Goal: Information Seeking & Learning: Learn about a topic

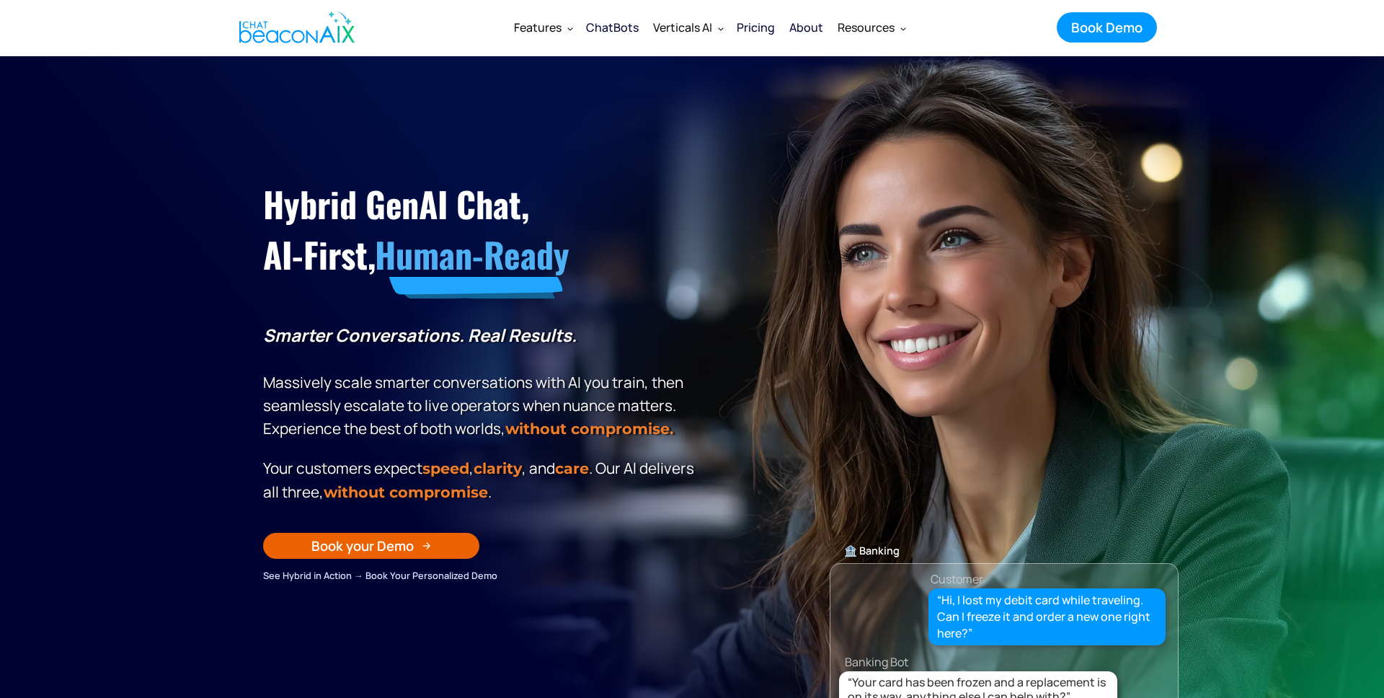
click at [765, 32] on div "Pricing" at bounding box center [756, 27] width 38 height 20
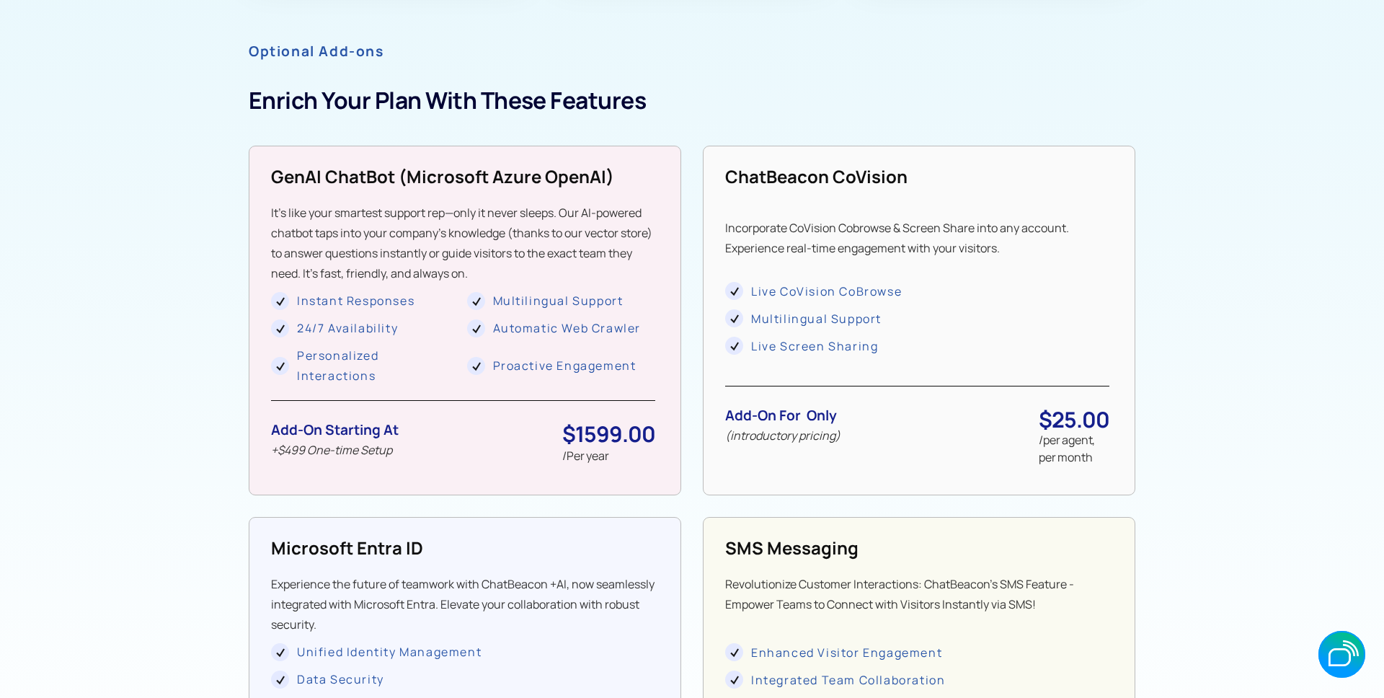
scroll to position [1228, 0]
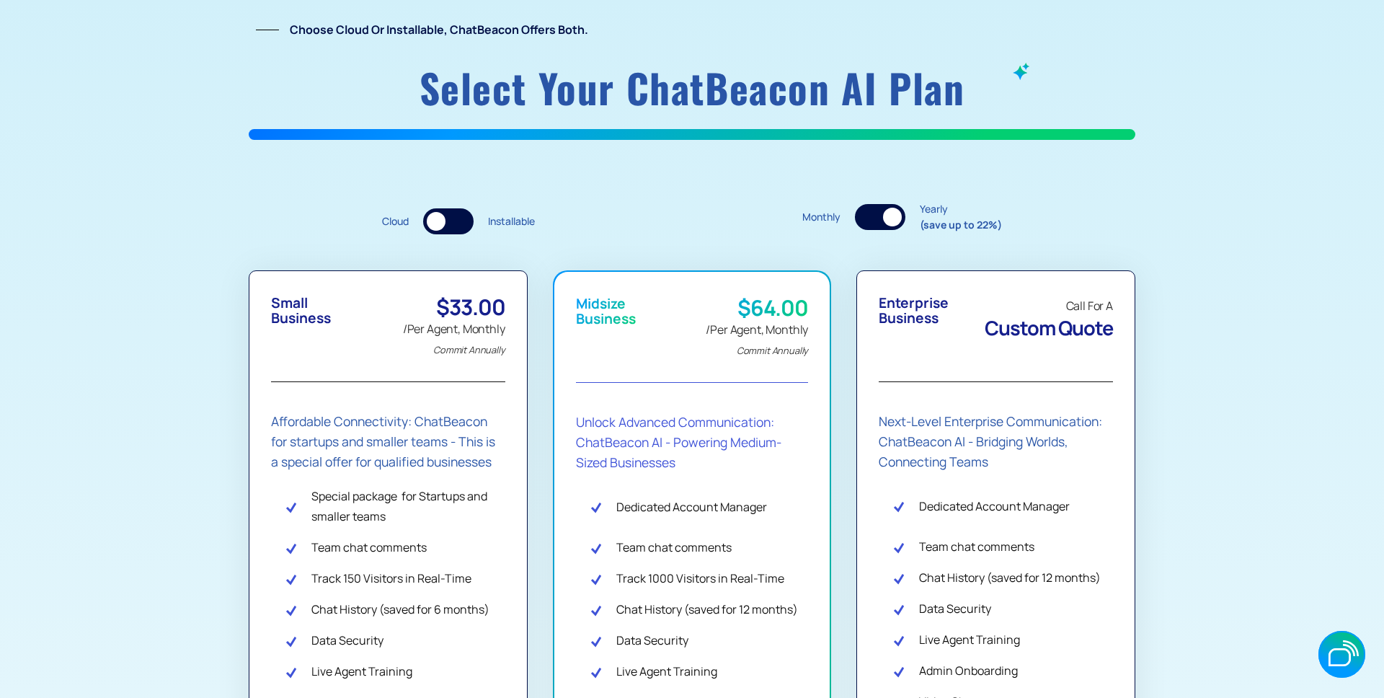
drag, startPoint x: 892, startPoint y: 222, endPoint x: 955, endPoint y: 234, distance: 63.9
click at [892, 221] on div at bounding box center [892, 217] width 19 height 19
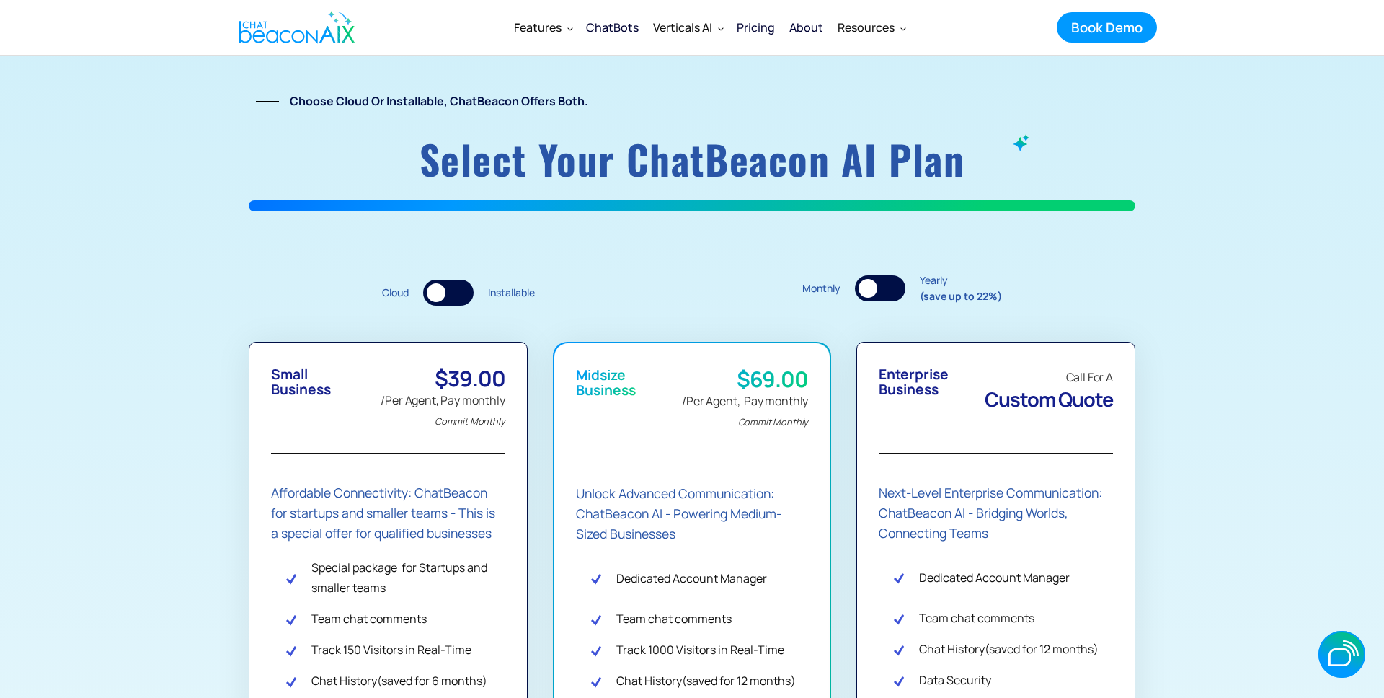
scroll to position [29, 0]
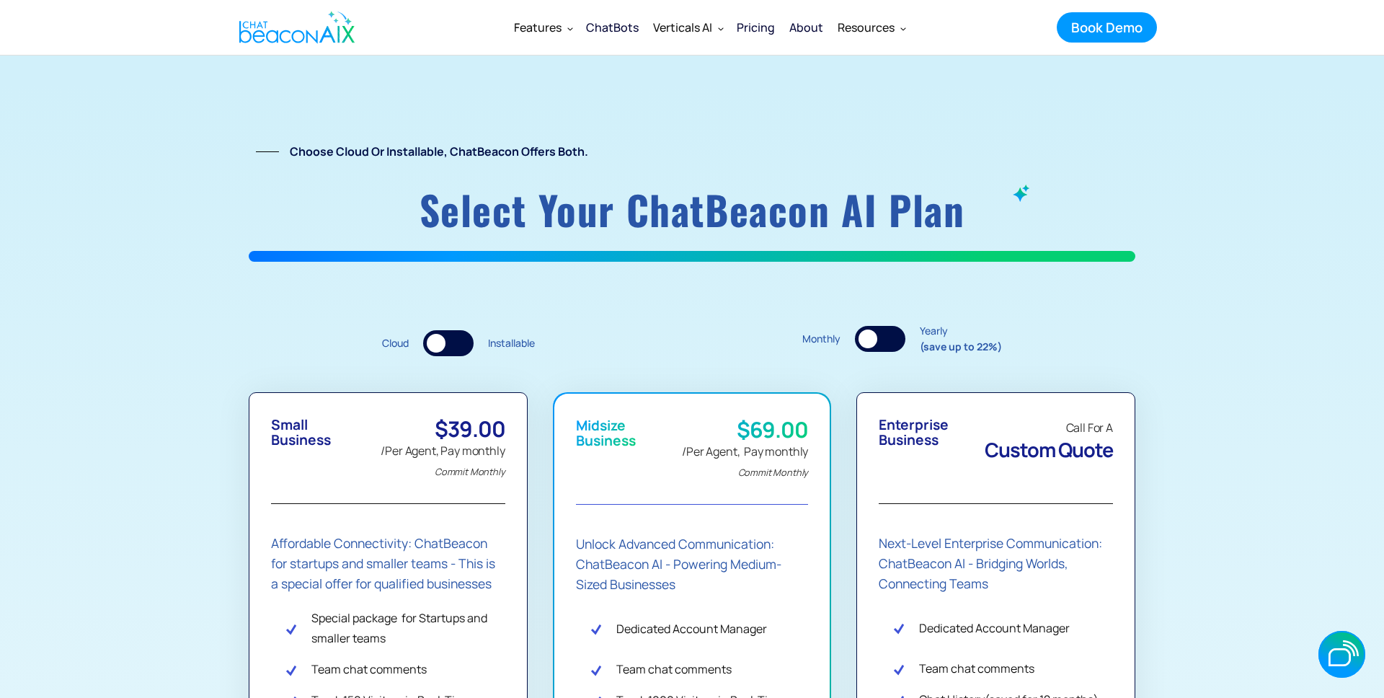
click at [888, 334] on div at bounding box center [880, 339] width 50 height 26
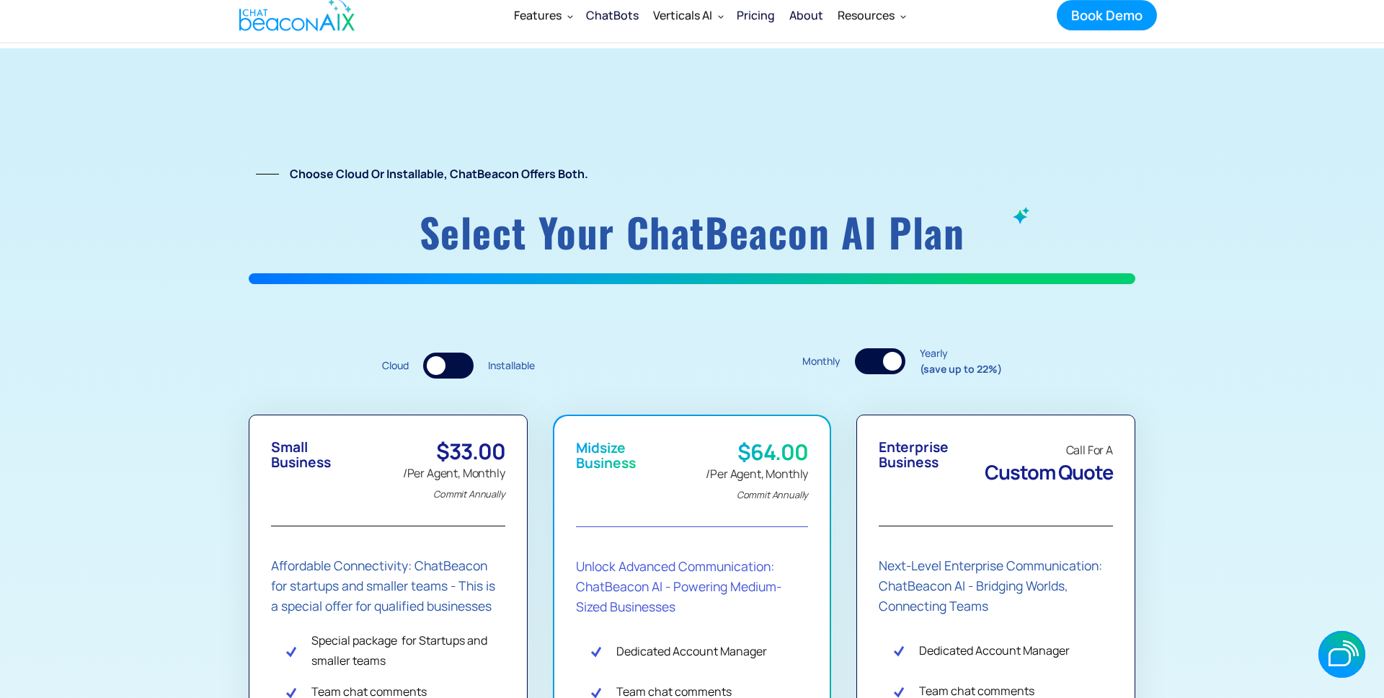
scroll to position [0, 0]
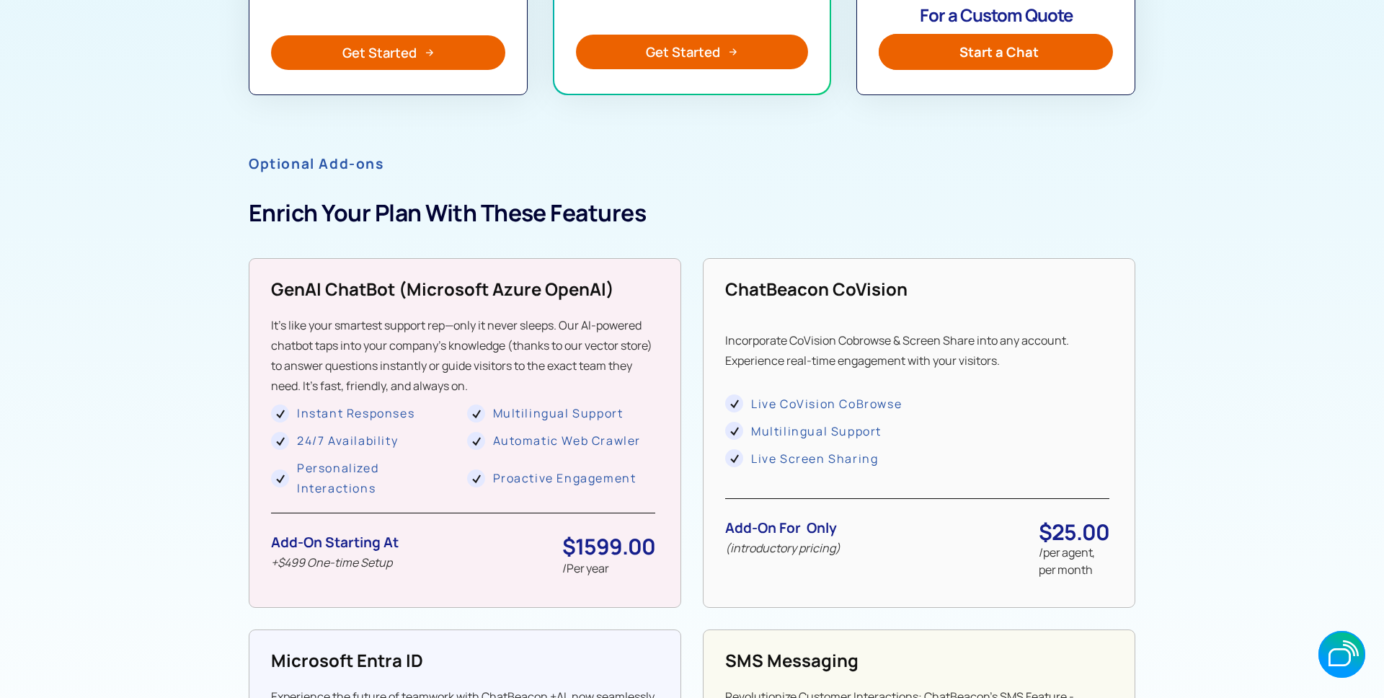
scroll to position [1079, 0]
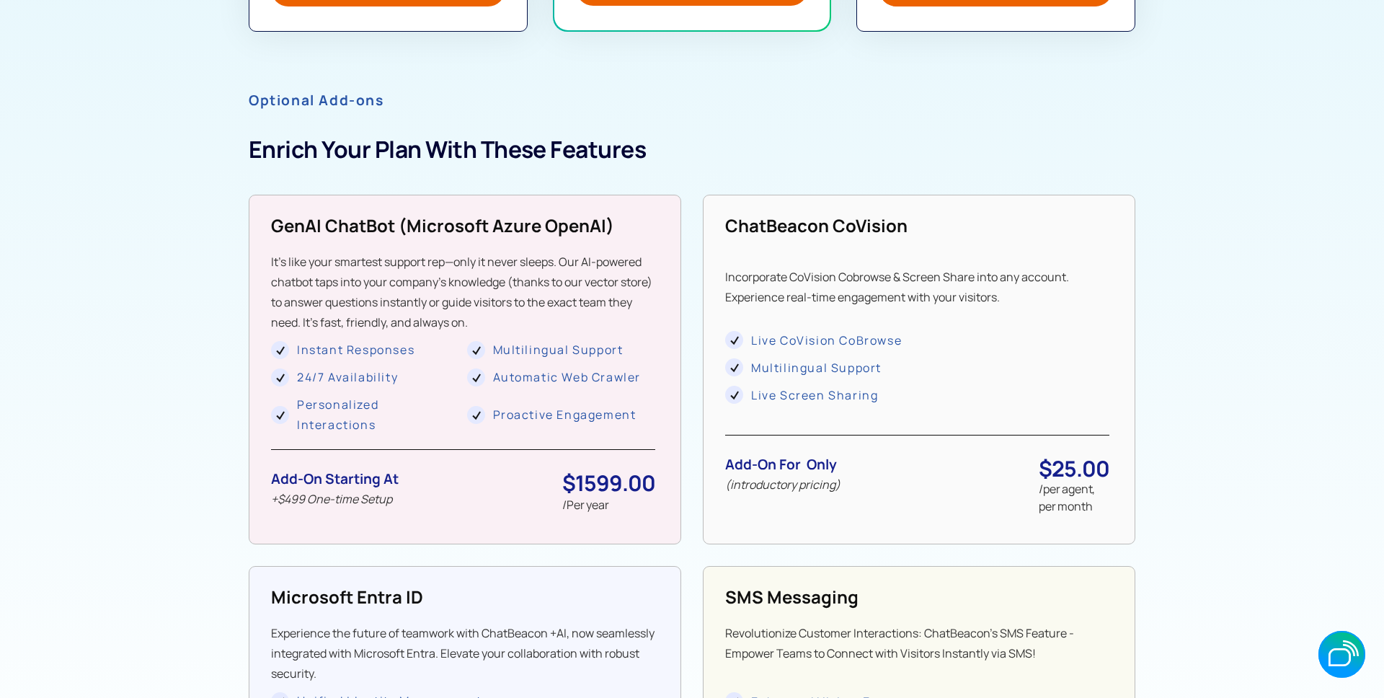
drag, startPoint x: 1297, startPoint y: 171, endPoint x: 1286, endPoint y: 175, distance: 12.3
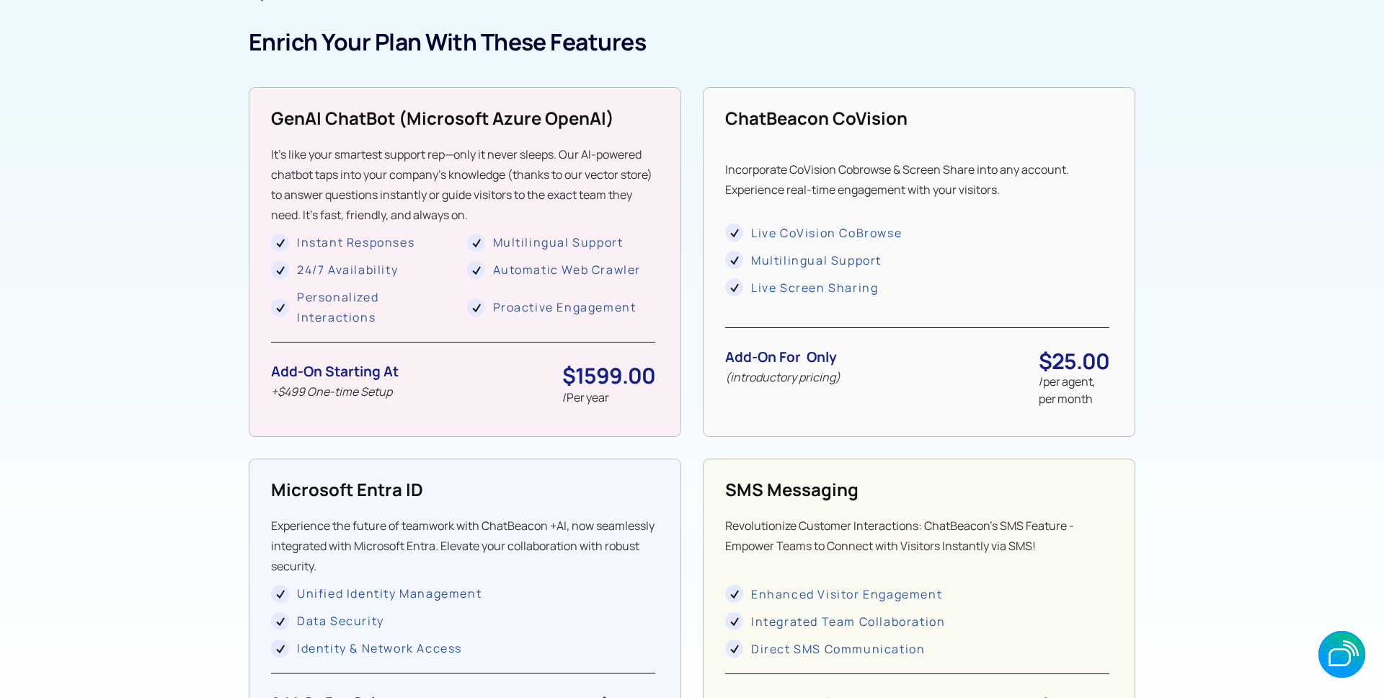
scroll to position [1185, 0]
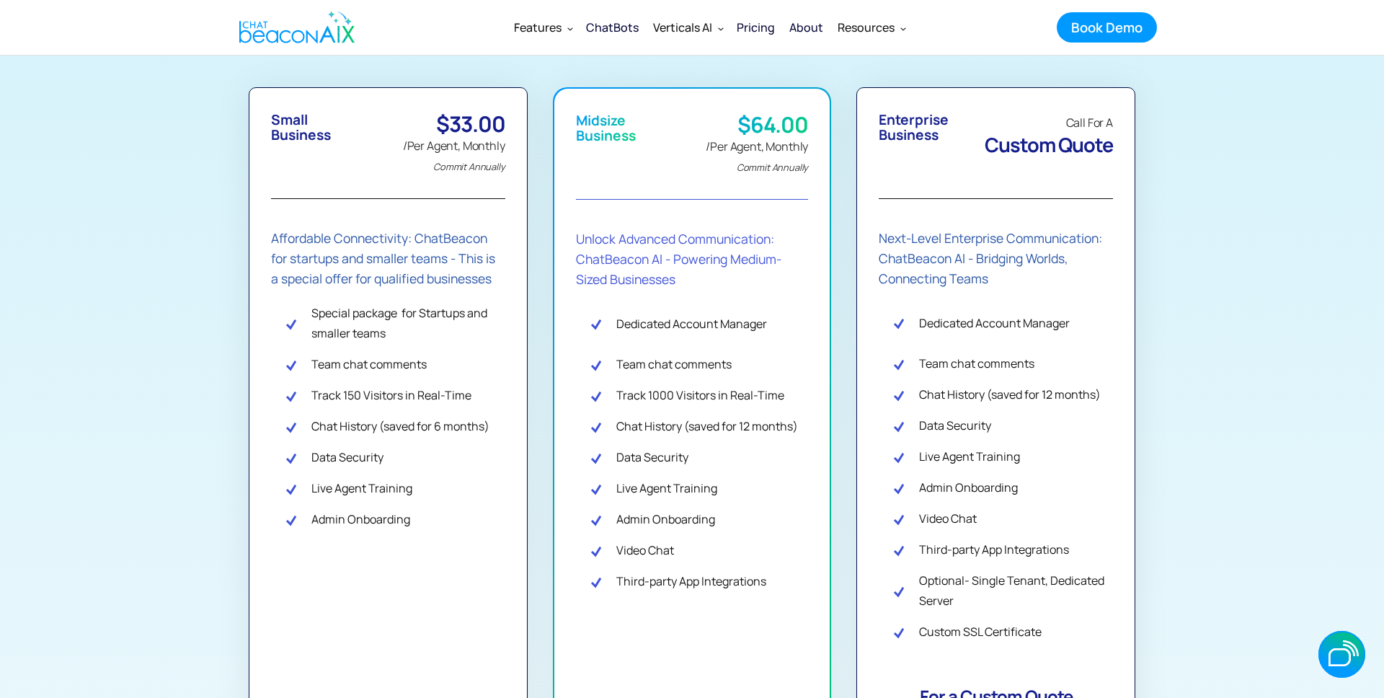
scroll to position [0, 0]
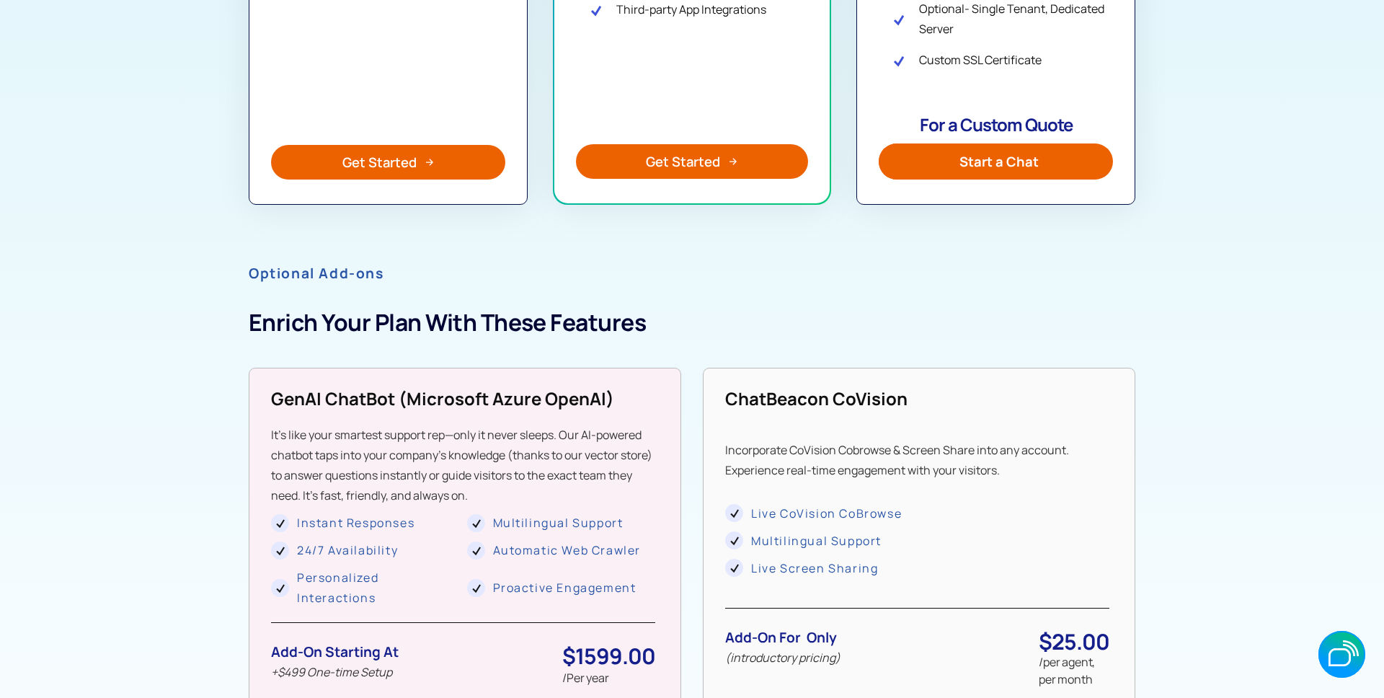
scroll to position [1125, 0]
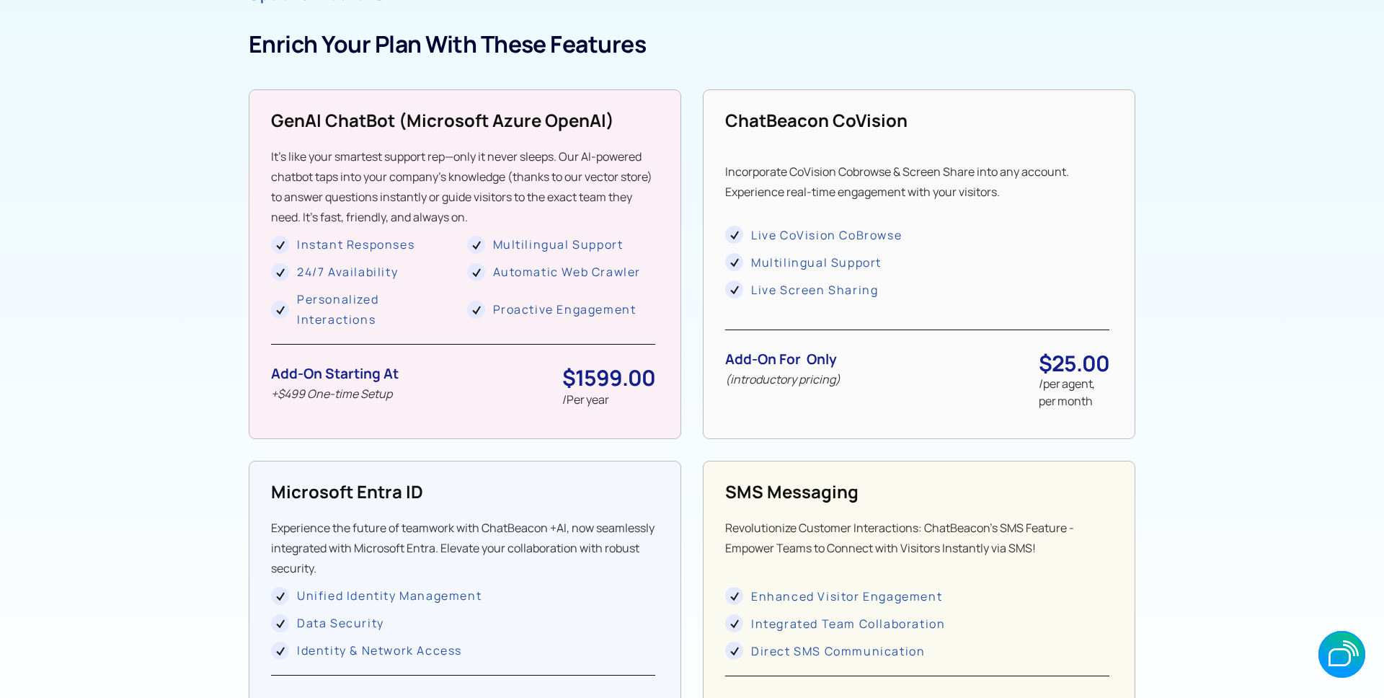
scroll to position [1181, 0]
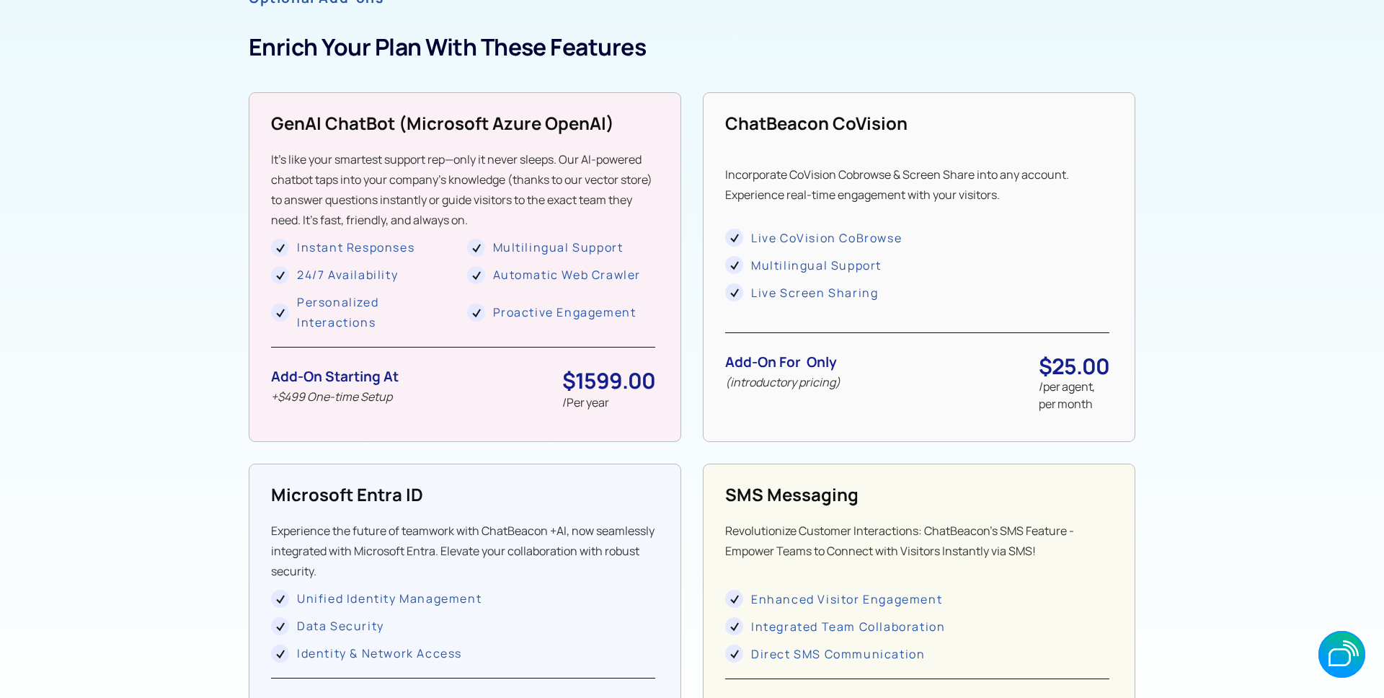
click at [991, 211] on div "ChatBeacon CoVision Incorporate CoVision Cobrowse & Screen Share into any accou…" at bounding box center [919, 267] width 433 height 350
click at [1081, 251] on div "Live CoVision CoBrowse Multilingual Support Live Screen Sharing" at bounding box center [917, 265] width 384 height 75
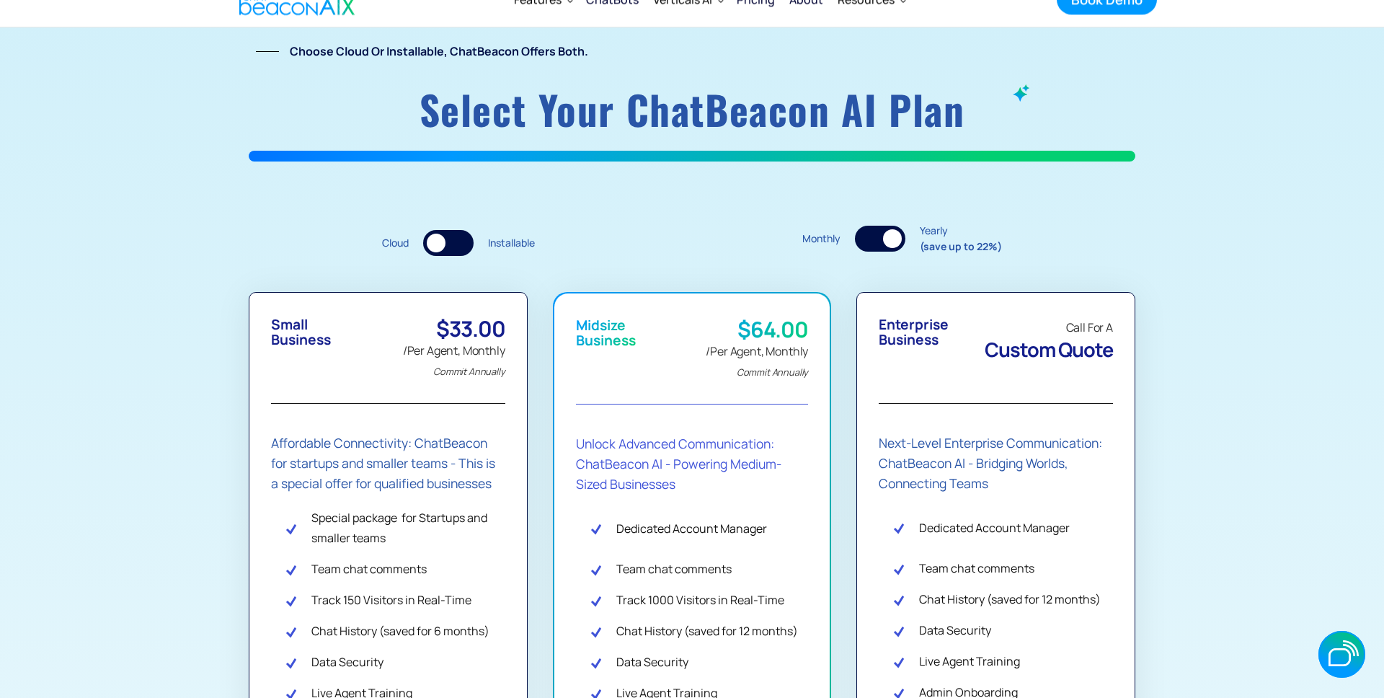
scroll to position [0, 0]
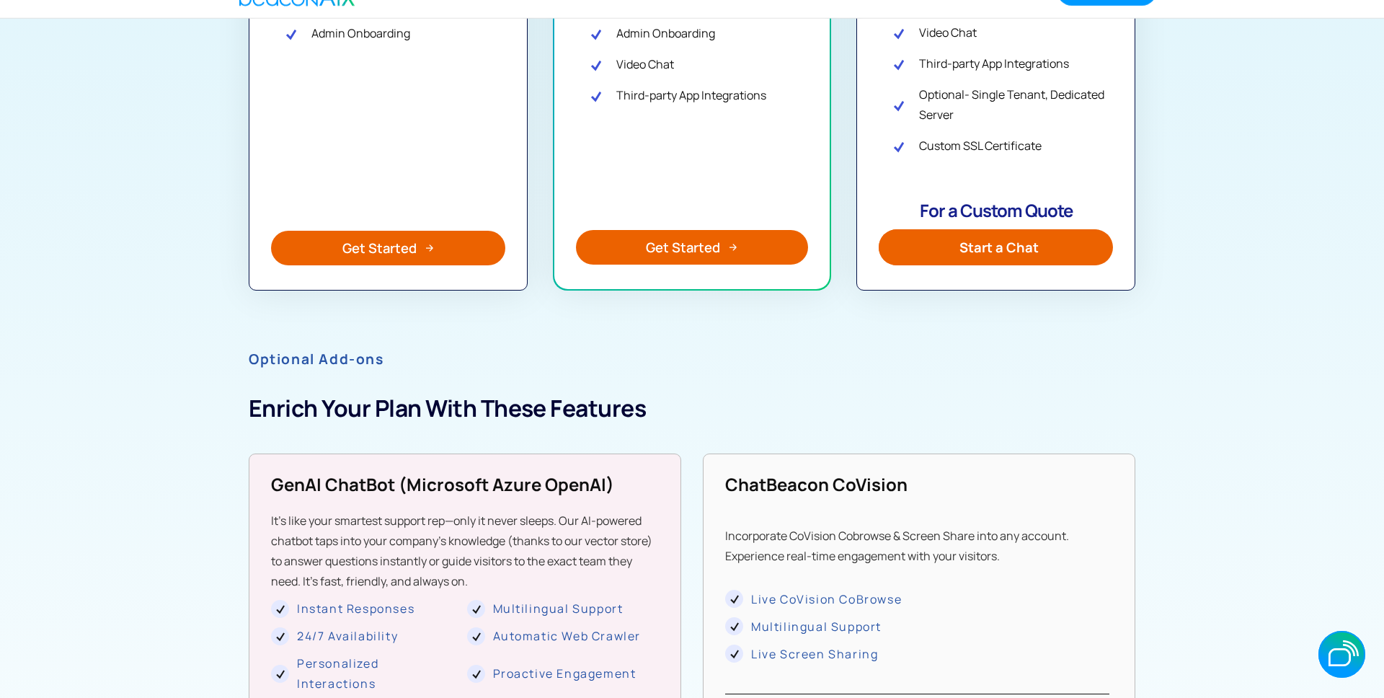
scroll to position [811, 0]
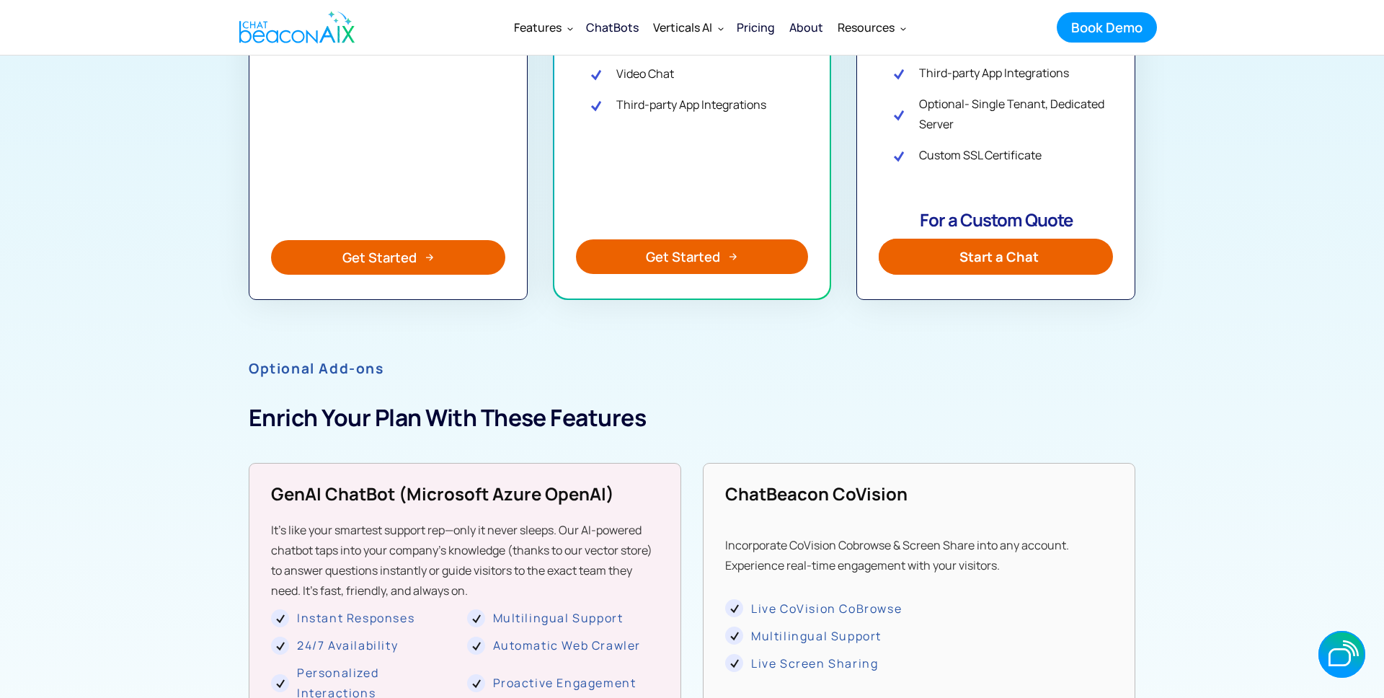
click at [108, 310] on section "Choose Cloud or Installable, ChatBeacon offers both. Select your ChatBeacon AI …" at bounding box center [692, 223] width 1384 height 1958
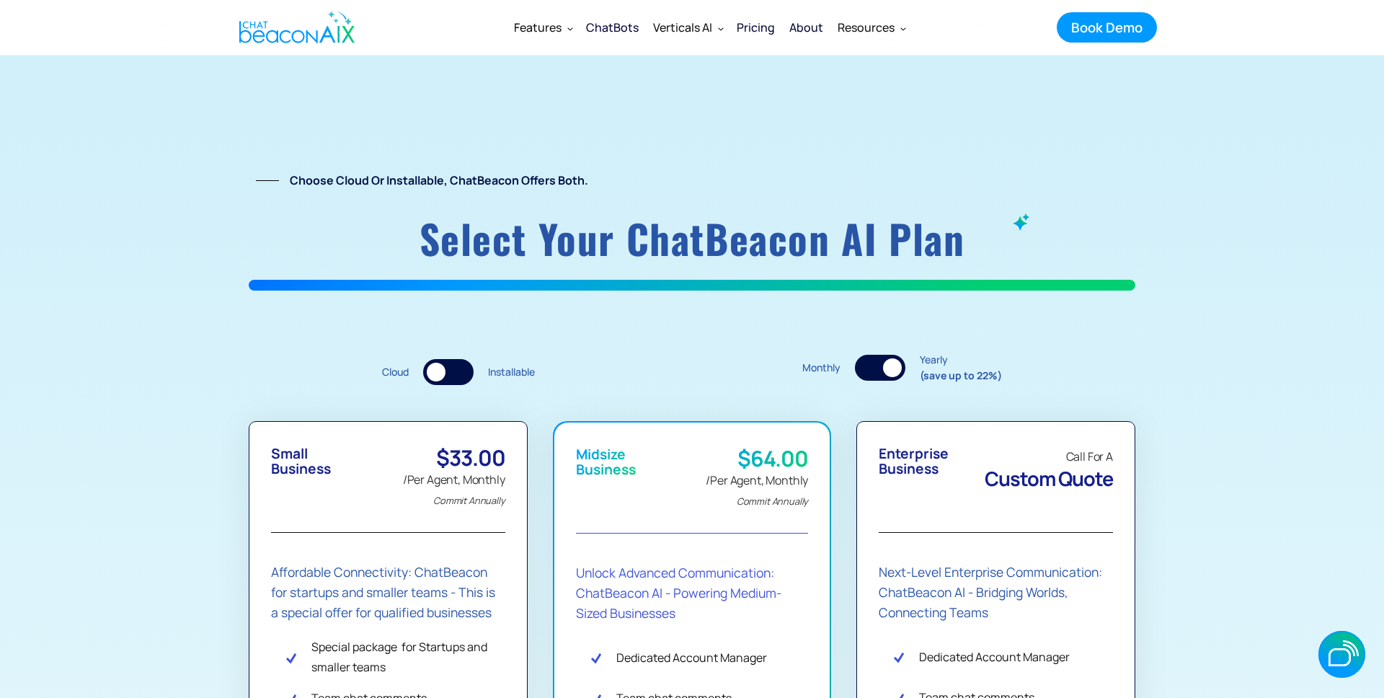
click at [930, 348] on div "Cloud Installable Monthly Yearly (save up to 22%)" at bounding box center [692, 369] width 887 height 48
click at [887, 364] on div at bounding box center [892, 367] width 19 height 19
click at [879, 368] on div at bounding box center [880, 368] width 50 height 26
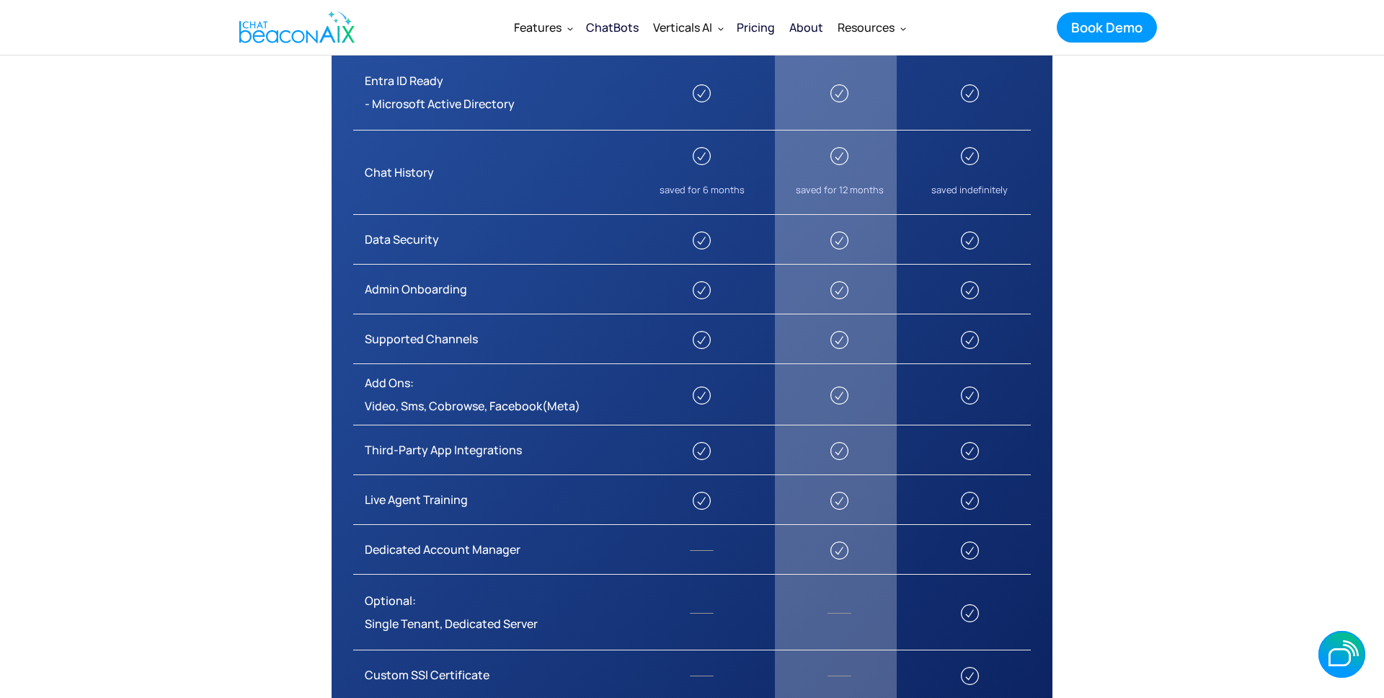
scroll to position [2047, 0]
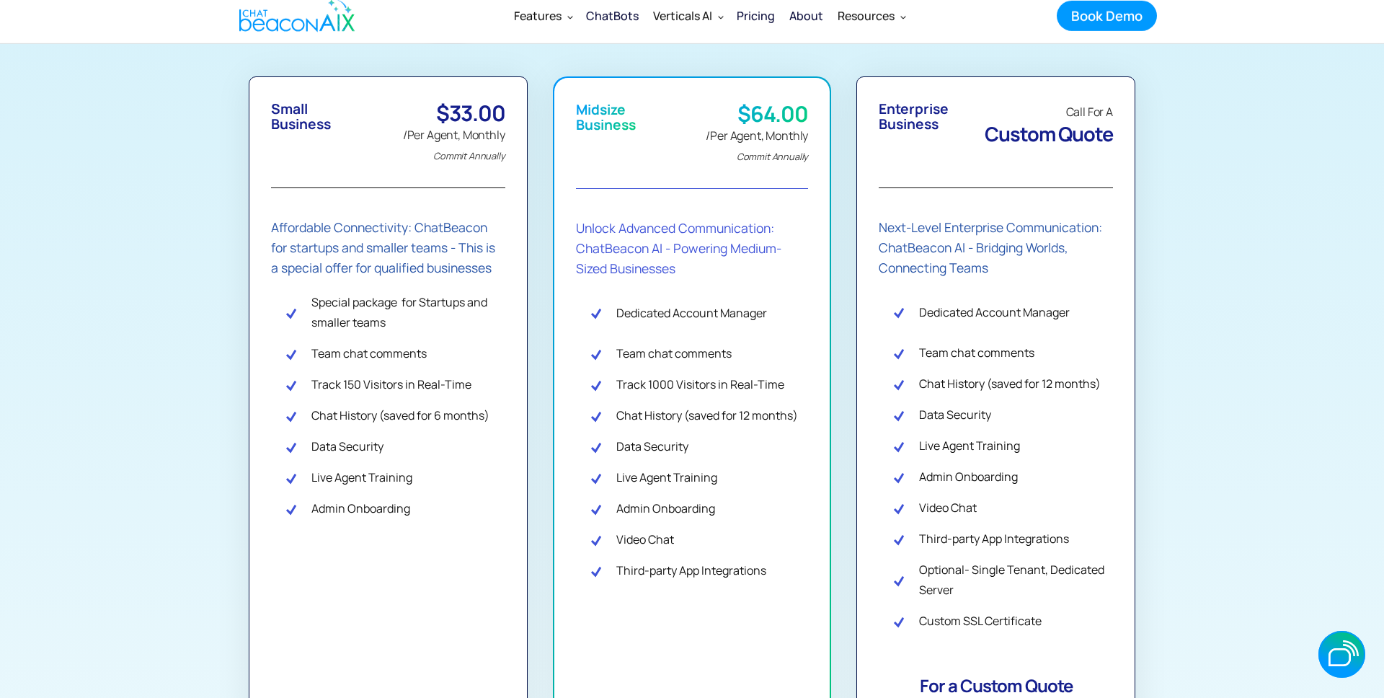
scroll to position [341, 0]
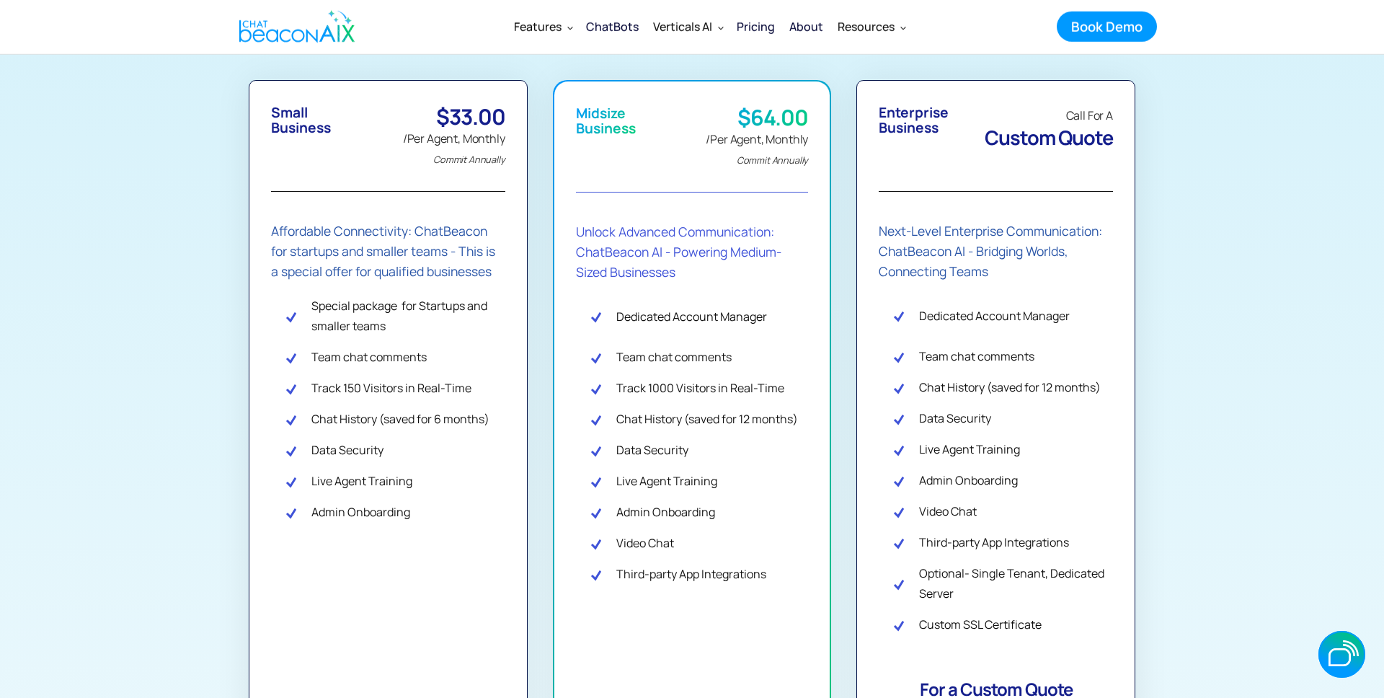
click at [1183, 260] on section "Choose Cloud or Installable, ChatBeacon offers both. Select your ChatBeacon AI …" at bounding box center [692, 693] width 1384 height 1958
click at [1177, 260] on section "Choose Cloud or Installable, ChatBeacon offers both. Select your ChatBeacon AI …" at bounding box center [692, 693] width 1384 height 1958
click at [1253, 334] on section "Choose Cloud or Installable, ChatBeacon offers both. Select your ChatBeacon AI …" at bounding box center [692, 693] width 1384 height 1958
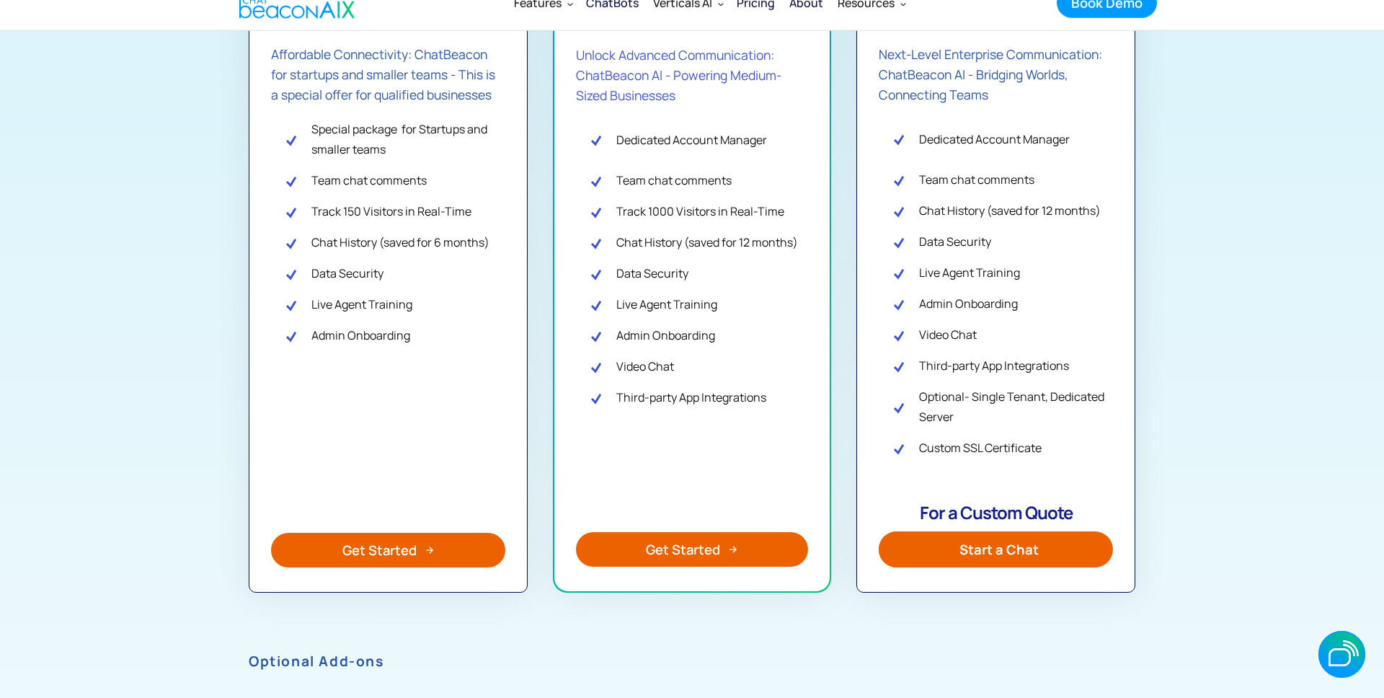
scroll to position [516, 0]
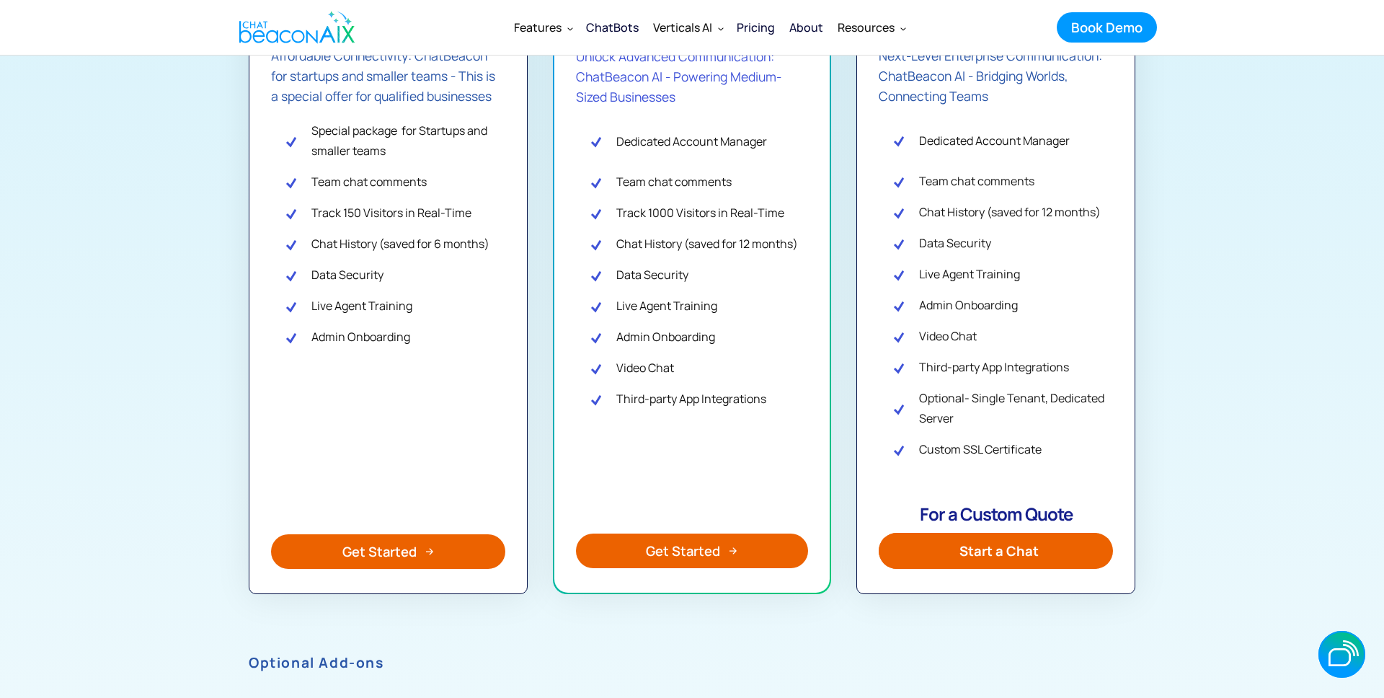
drag, startPoint x: 1242, startPoint y: 287, endPoint x: 1226, endPoint y: 288, distance: 15.9
click at [1242, 289] on section "Choose Cloud or Installable, ChatBeacon offers both. Select your ChatBeacon AI …" at bounding box center [692, 518] width 1384 height 1958
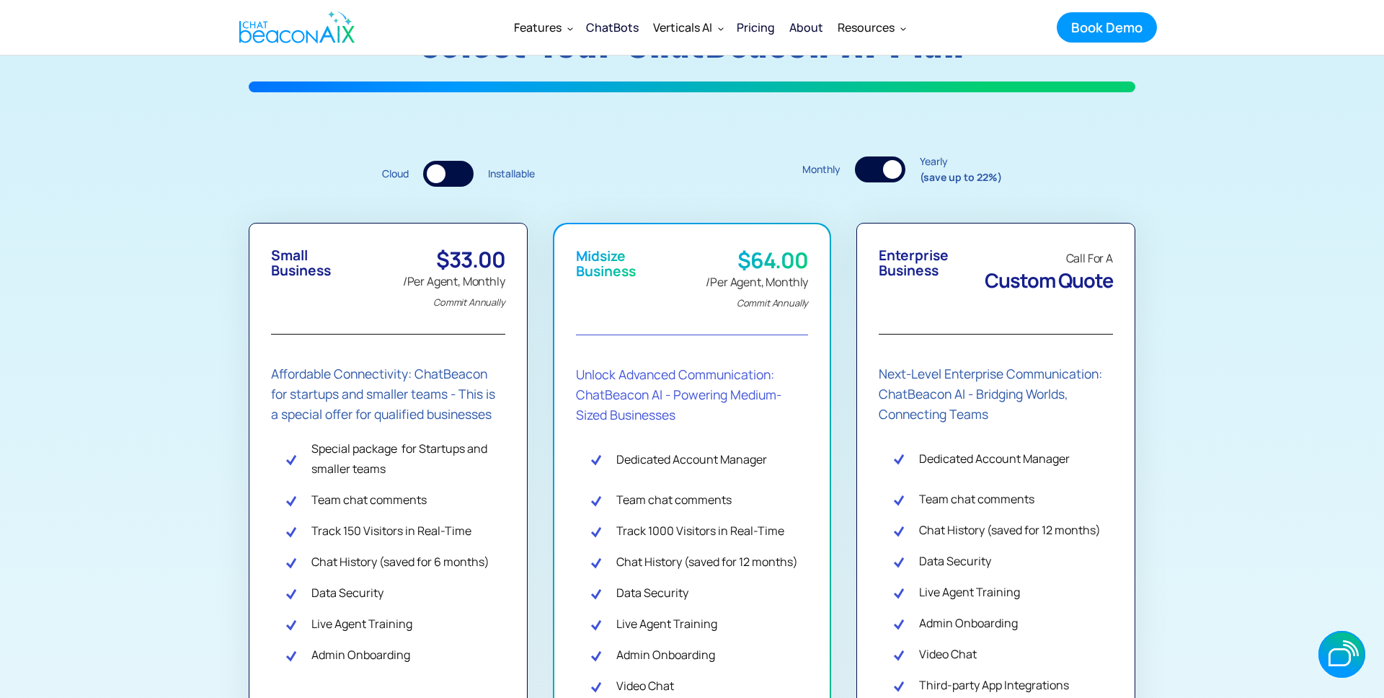
scroll to position [200, 0]
